Goal: Information Seeking & Learning: Learn about a topic

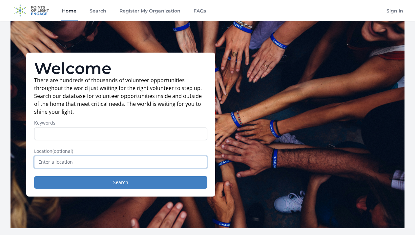
click at [49, 165] on input "text" at bounding box center [120, 162] width 173 height 12
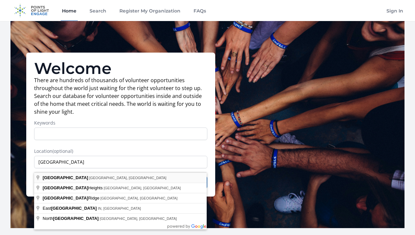
type input "[GEOGRAPHIC_DATA], [GEOGRAPHIC_DATA], [GEOGRAPHIC_DATA]"
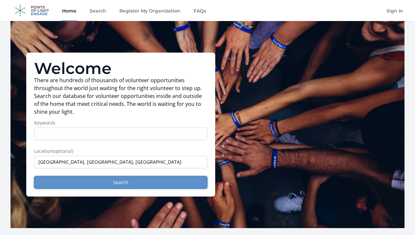
click at [77, 184] on button "Search" at bounding box center [120, 182] width 173 height 12
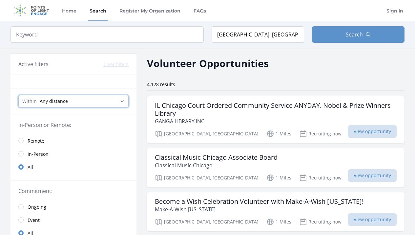
click at [122, 101] on select "Any distance , 5 Miles , 20 Miles , 50 Miles , 100 Miles" at bounding box center [73, 101] width 110 height 12
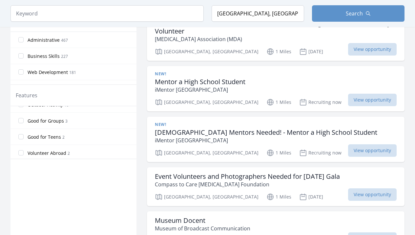
scroll to position [140, 0]
click at [20, 134] on input "Good for Teens 2" at bounding box center [20, 134] width 5 height 5
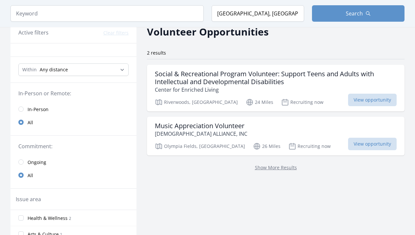
scroll to position [10, 0]
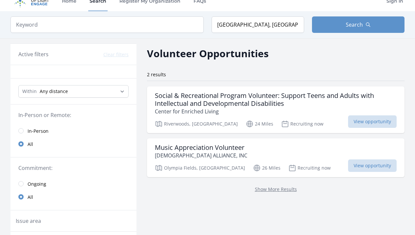
click at [158, 197] on div "Show More Results" at bounding box center [276, 189] width 258 height 24
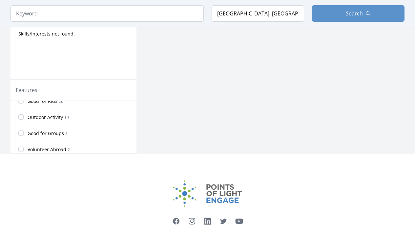
scroll to position [140, 0]
